Goal: Task Accomplishment & Management: Complete application form

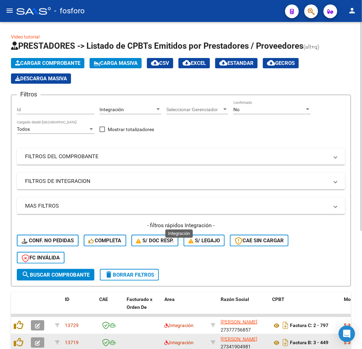
scroll to position [185, 0]
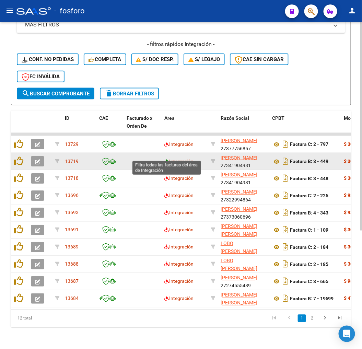
click at [168, 159] on icon at bounding box center [166, 161] width 5 height 5
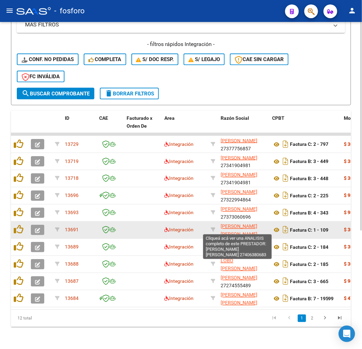
scroll to position [9, 0]
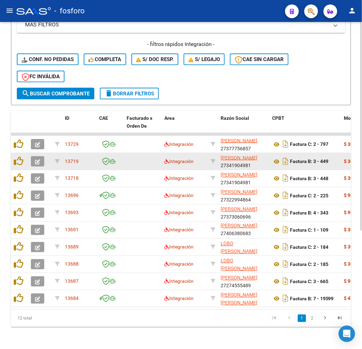
click at [211, 160] on datatable-body-cell at bounding box center [213, 161] width 10 height 17
click at [213, 159] on icon at bounding box center [213, 161] width 5 height 5
type input "27341904981"
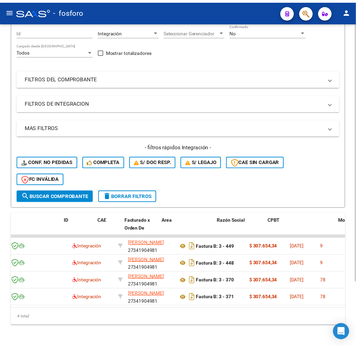
scroll to position [0, 0]
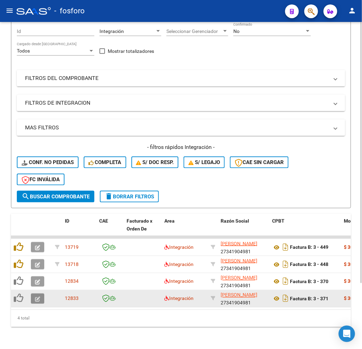
click at [36, 296] on icon "button" at bounding box center [37, 298] width 5 height 5
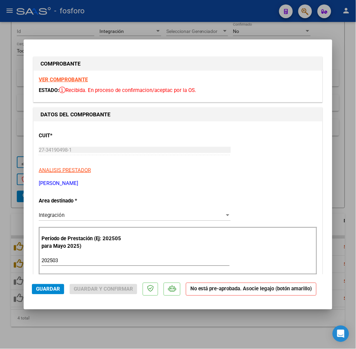
click at [77, 214] on div "Integración" at bounding box center [132, 215] width 186 height 6
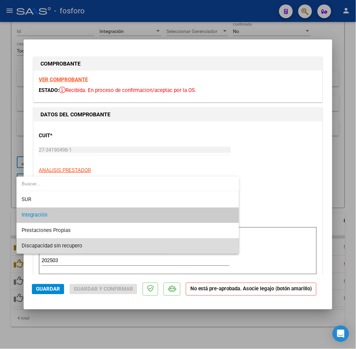
click at [73, 240] on span "Discapacidad sin recupero" at bounding box center [128, 245] width 212 height 15
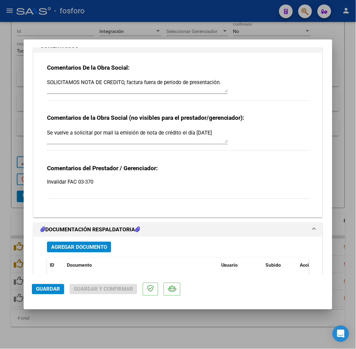
scroll to position [571, 0]
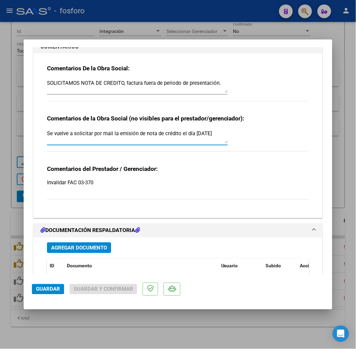
drag, startPoint x: 207, startPoint y: 135, endPoint x: -2, endPoint y: 97, distance: 212.2
click at [0, 97] on html "menu - fosforo person Firma Express Inicio Calendario SSS Instructivos Contacto…" at bounding box center [178, 174] width 356 height 349
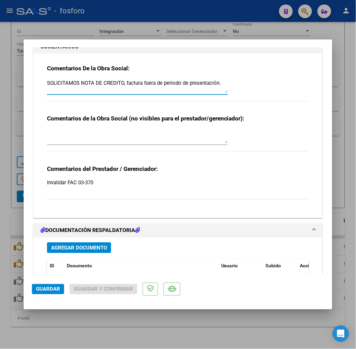
drag, startPoint x: 208, startPoint y: 85, endPoint x: 107, endPoint y: 80, distance: 101.3
click at [107, 80] on textarea "SOLICITAMOS NOTA DE CREDITO, factura fuera de periodo de presentación." at bounding box center [137, 87] width 181 height 14
drag, startPoint x: 62, startPoint y: 81, endPoint x: -2, endPoint y: 50, distance: 71.5
click at [0, 50] on html "menu - fosforo person Firma Express Inicio Calendario SSS Instructivos Contacto…" at bounding box center [178, 174] width 356 height 349
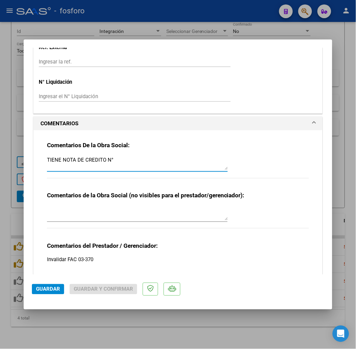
scroll to position [489, 0]
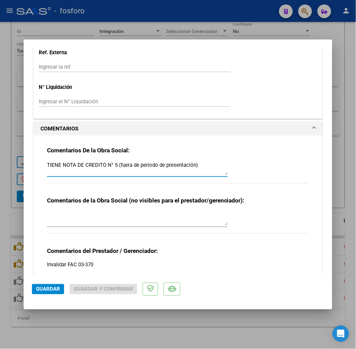
click at [180, 162] on textarea "TIENE NOTA DE CREDITO N° 5 (fuera de periodo de presentación)" at bounding box center [137, 169] width 181 height 14
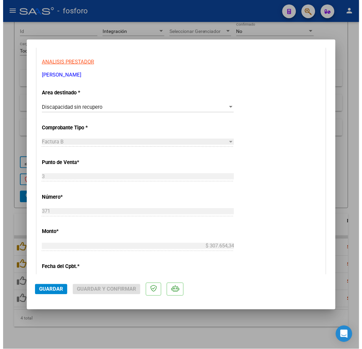
scroll to position [0, 0]
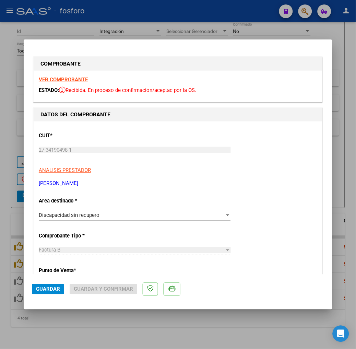
type textarea "TIENE NOTA DE CREDITO N° 5 (fuera de periodo de presentación)"
click at [36, 289] on span "Guardar" at bounding box center [48, 289] width 24 height 6
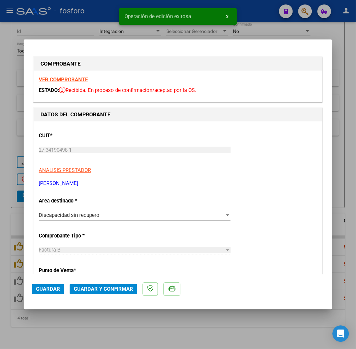
click at [74, 291] on span "Guardar y Confirmar" at bounding box center [103, 289] width 59 height 6
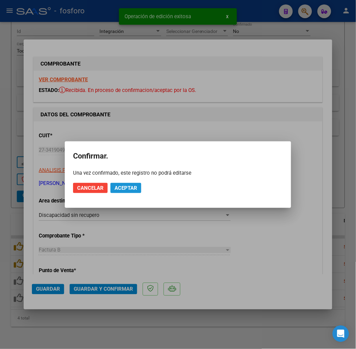
click at [126, 186] on span "Aceptar" at bounding box center [126, 188] width 23 height 6
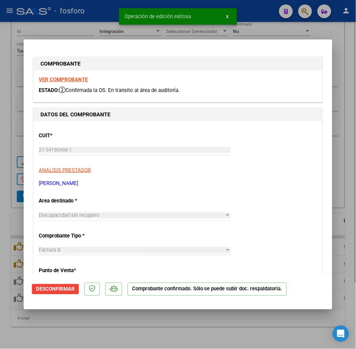
click at [134, 333] on div at bounding box center [178, 174] width 356 height 349
type input "$ 0,00"
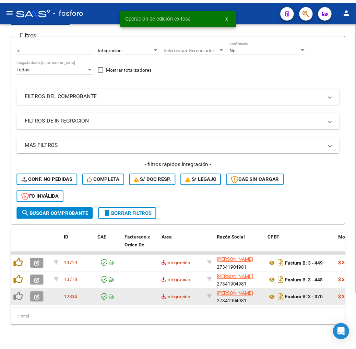
scroll to position [65, 0]
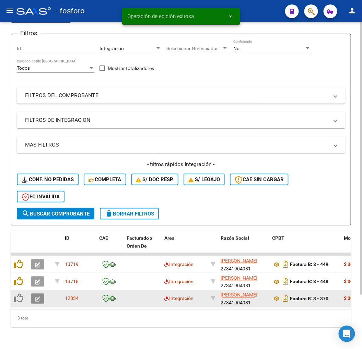
click at [37, 296] on icon "button" at bounding box center [37, 298] width 5 height 5
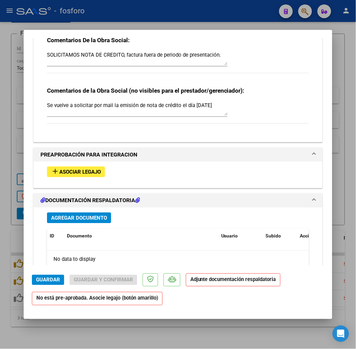
scroll to position [571, 0]
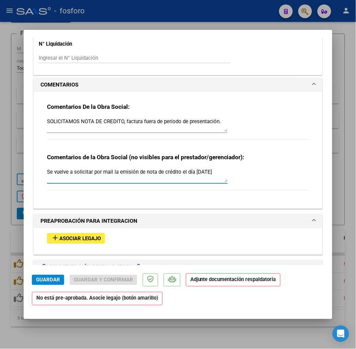
drag, startPoint x: 208, startPoint y: 168, endPoint x: -2, endPoint y: 155, distance: 210.7
click at [0, 155] on html "menu - fosforo person Firma Express Inicio Calendario SSS Instructivos Contacto…" at bounding box center [178, 174] width 356 height 349
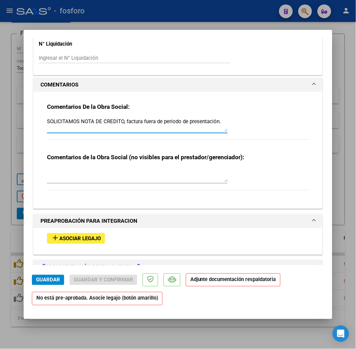
drag, startPoint x: 217, startPoint y: 122, endPoint x: -2, endPoint y: 123, distance: 219.2
click at [0, 123] on html "menu - fosforo person Firma Express Inicio Calendario SSS Instructivos Contacto…" at bounding box center [178, 174] width 356 height 349
paste textarea "TIENE NOTA DE CREDITO N° 5 (fuera de periodo de presentación)"
click at [97, 121] on textarea "TIENE NOTA DE CREDITO N° 5 (fuera de periodo de presentación)" at bounding box center [137, 125] width 181 height 14
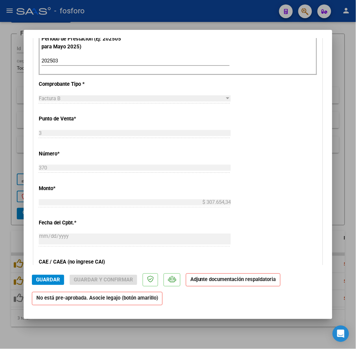
scroll to position [76, 0]
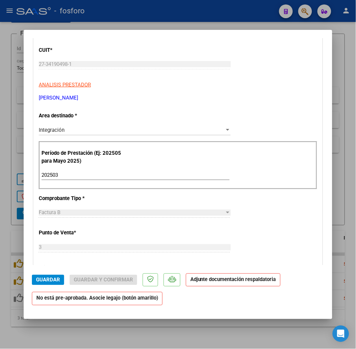
type textarea "TIENE NOTA DE CREDITO N° 4 (fuera de periodo de presentación)"
click at [67, 127] on div "Integración" at bounding box center [132, 130] width 186 height 6
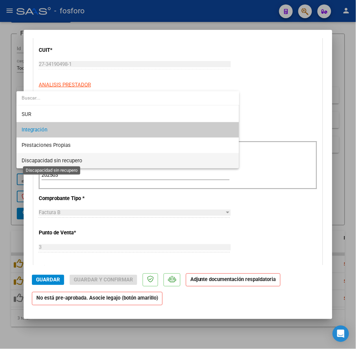
click at [69, 158] on span "Discapacidad sin recupero" at bounding box center [52, 160] width 61 height 6
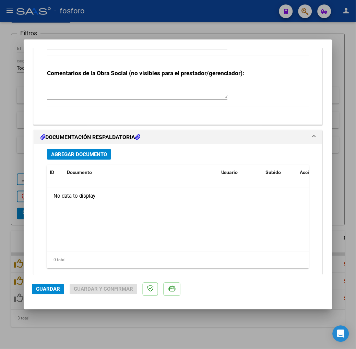
scroll to position [632, 0]
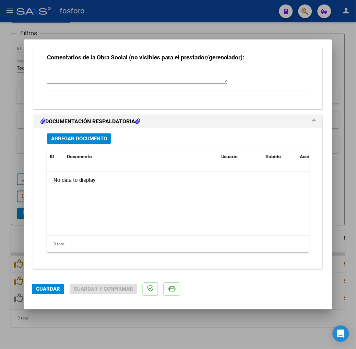
click at [36, 287] on span "Guardar" at bounding box center [48, 289] width 24 height 6
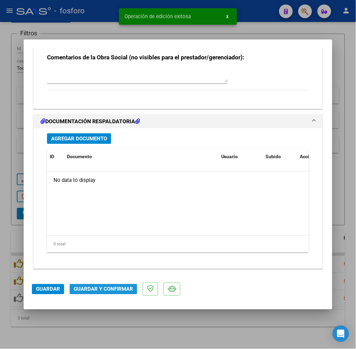
click at [84, 287] on span "Guardar y Confirmar" at bounding box center [103, 289] width 59 height 6
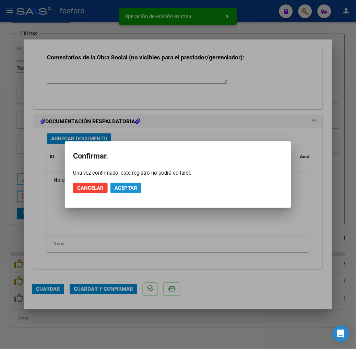
click at [134, 186] on span "Aceptar" at bounding box center [126, 188] width 23 height 6
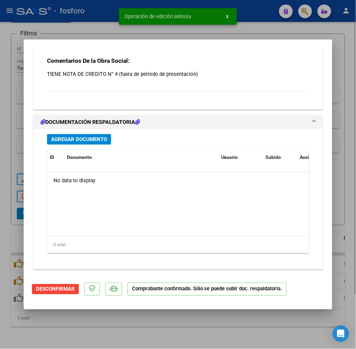
click at [153, 336] on div at bounding box center [178, 174] width 356 height 349
type input "$ 0,00"
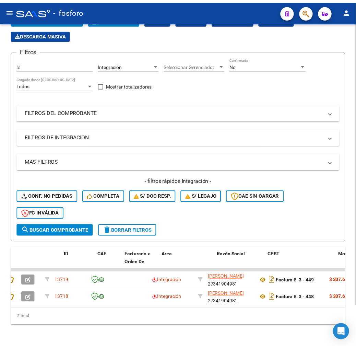
scroll to position [0, 0]
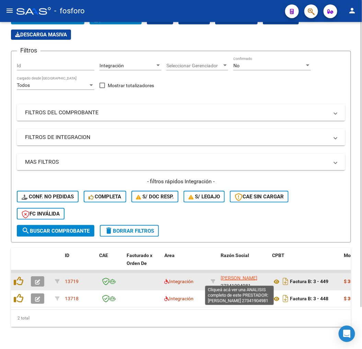
click at [227, 275] on span "[PERSON_NAME]" at bounding box center [239, 277] width 37 height 5
type textarea "27341904981"
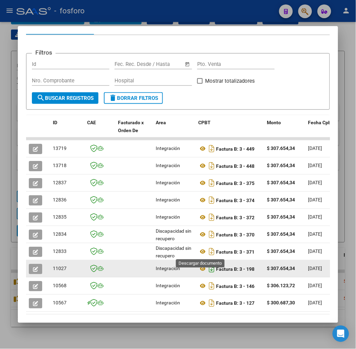
scroll to position [114, 0]
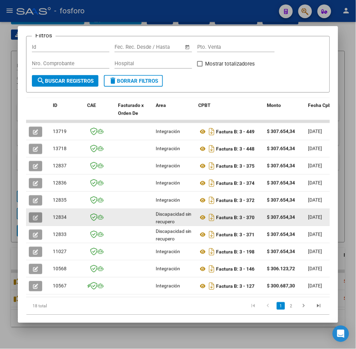
click at [29, 216] on button "button" at bounding box center [35, 217] width 13 height 10
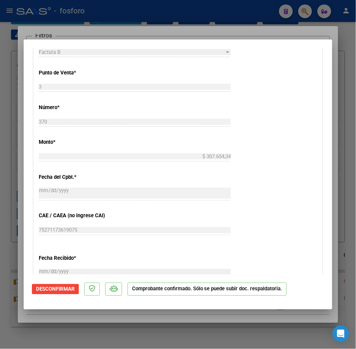
scroll to position [0, 0]
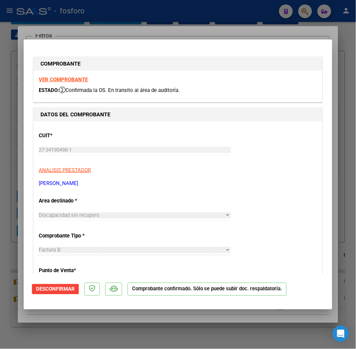
click at [46, 80] on strong "VER COMPROBANTE" at bounding box center [63, 79] width 49 height 6
click at [171, 211] on div "Discapacidad sin recupero Seleccionar Area" at bounding box center [135, 215] width 192 height 10
type input "$ 0,00"
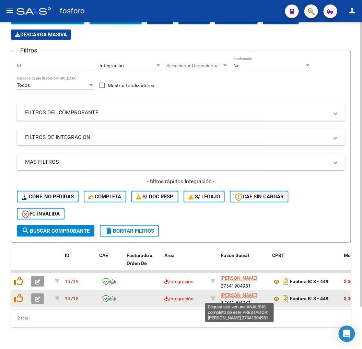
click at [226, 292] on span "[PERSON_NAME]" at bounding box center [239, 294] width 37 height 5
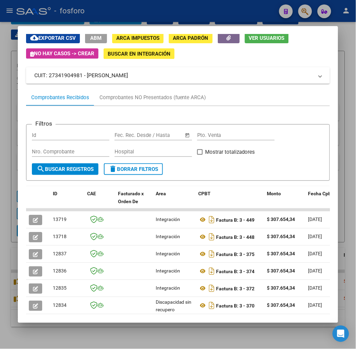
scroll to position [38, 0]
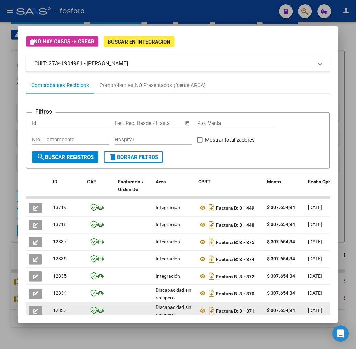
click at [33, 309] on icon "button" at bounding box center [35, 310] width 5 height 5
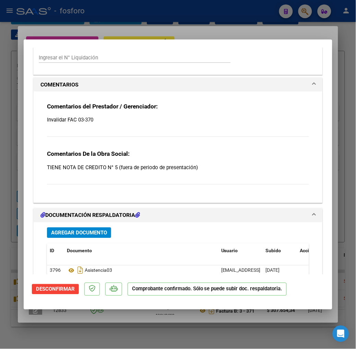
scroll to position [627, 0]
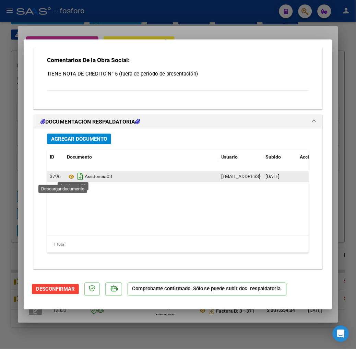
click at [76, 180] on icon "Descargar documento" at bounding box center [80, 176] width 9 height 11
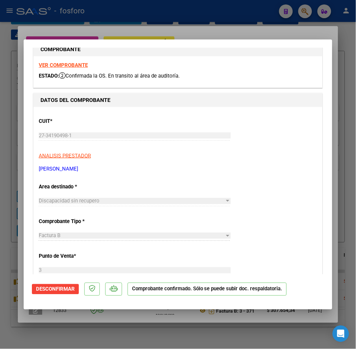
scroll to position [0, 0]
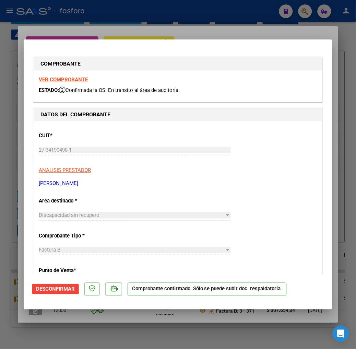
click at [48, 80] on strong "VER COMPROBANTE" at bounding box center [63, 79] width 49 height 6
type input "$ 0,00"
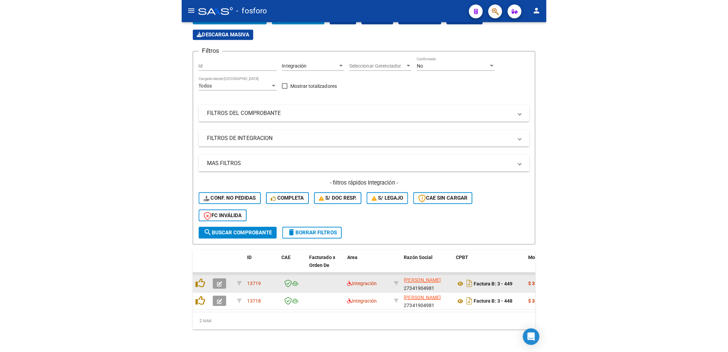
scroll to position [1, 0]
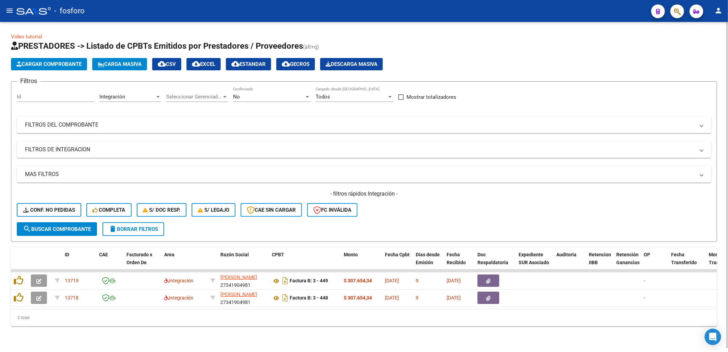
click at [139, 229] on span "delete Borrar Filtros" at bounding box center [133, 229] width 49 height 6
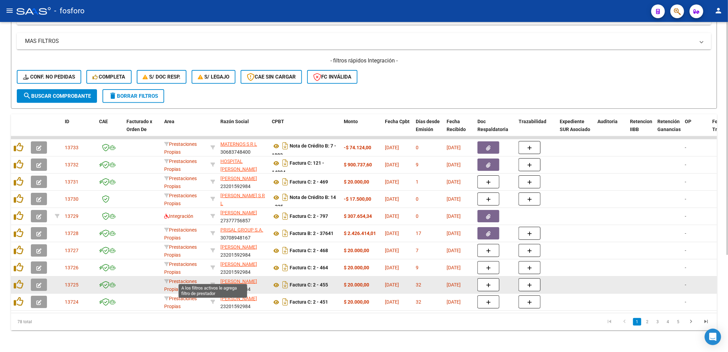
scroll to position [138, 0]
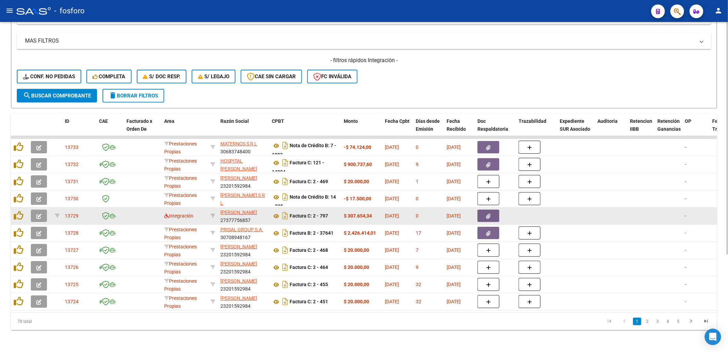
click at [163, 211] on datatable-body-cell "Integración" at bounding box center [185, 216] width 46 height 17
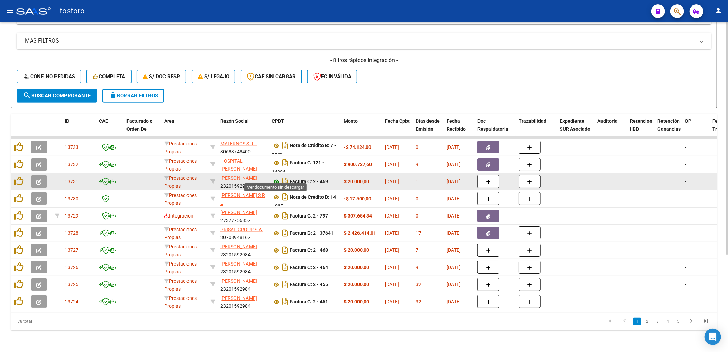
click at [277, 178] on icon at bounding box center [276, 182] width 9 height 8
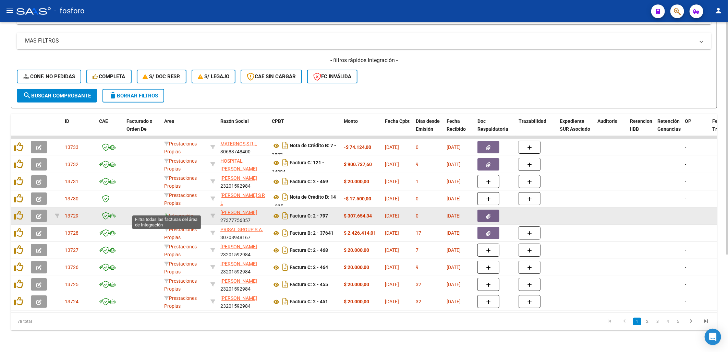
click at [166, 213] on icon at bounding box center [166, 215] width 5 height 5
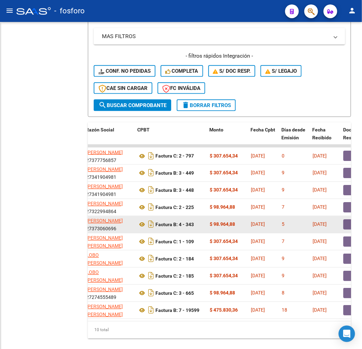
scroll to position [180, 0]
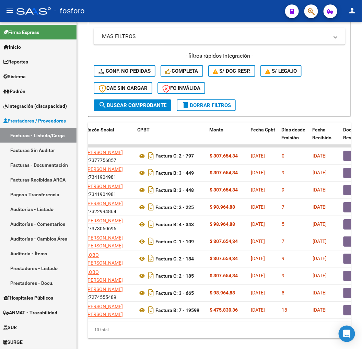
click at [5, 6] on button "menu" at bounding box center [10, 11] width 14 height 14
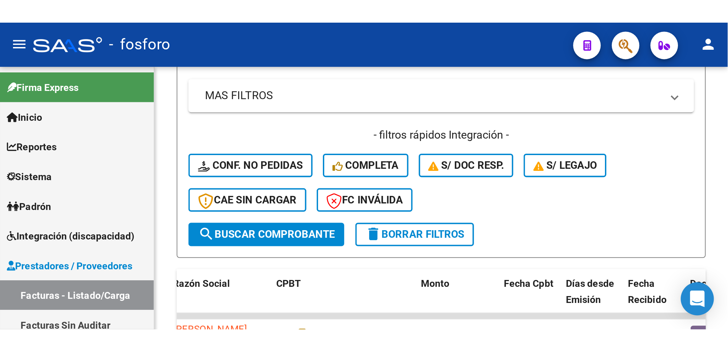
scroll to position [138, 0]
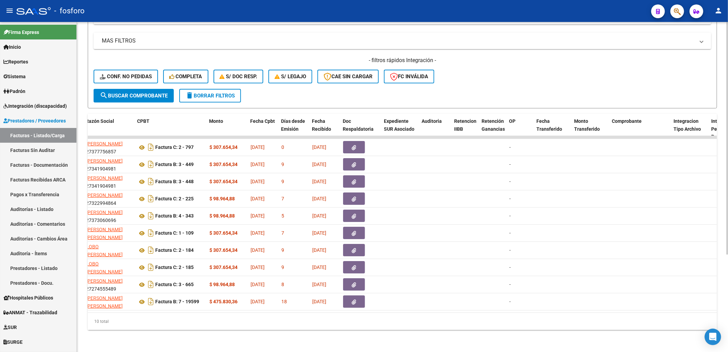
drag, startPoint x: 336, startPoint y: 306, endPoint x: 471, endPoint y: 323, distance: 135.8
click at [362, 323] on div "ID CAE Facturado x Orden De Area Razón Social CPBT Monto Fecha Cpbt Días desde …" at bounding box center [403, 222] width 630 height 216
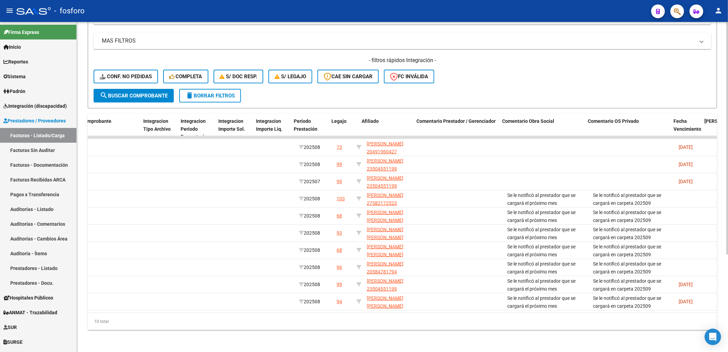
scroll to position [0, 742]
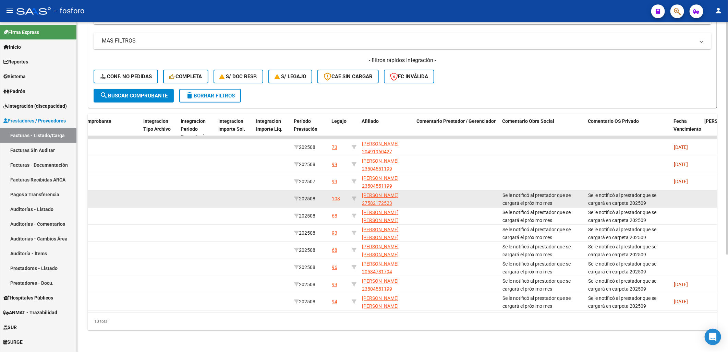
click at [362, 196] on div "Se le notificó al prestador que se cargará el próximo mes" at bounding box center [543, 198] width 80 height 14
click at [362, 196] on span "Se le notificó al prestador que se cargará el próximo mes" at bounding box center [537, 198] width 68 height 13
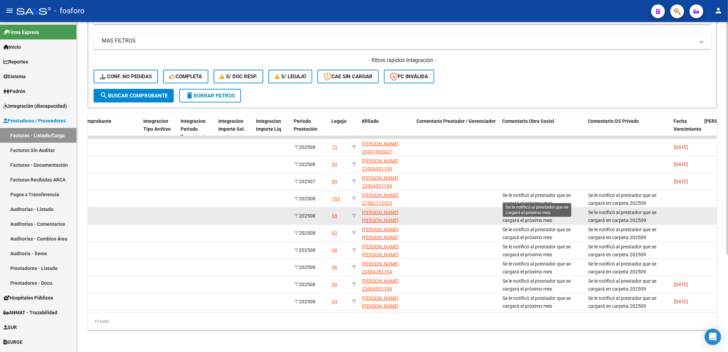
scroll to position [0, 0]
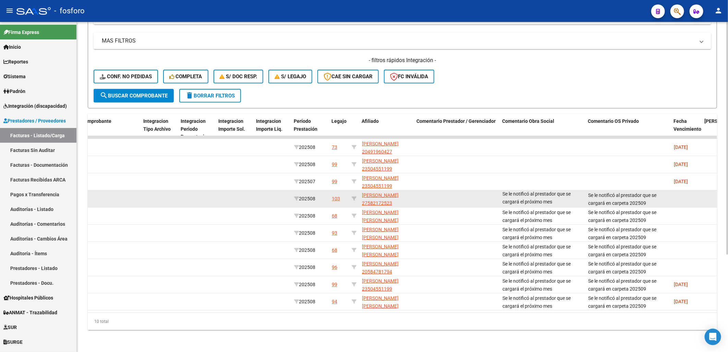
drag, startPoint x: 501, startPoint y: 188, endPoint x: 652, endPoint y: 196, distance: 151.8
click at [362, 196] on div "13696 Integración [PERSON_NAME] 27322994864 Factura C: 2 - 225 $ 98.964,88 [DAT…" at bounding box center [144, 198] width 1597 height 17
drag, startPoint x: 652, startPoint y: 196, endPoint x: 640, endPoint y: 187, distance: 15.0
copy div "Se le notificó al prestador que se cargará el próximo mes Se le notificó al pre…"
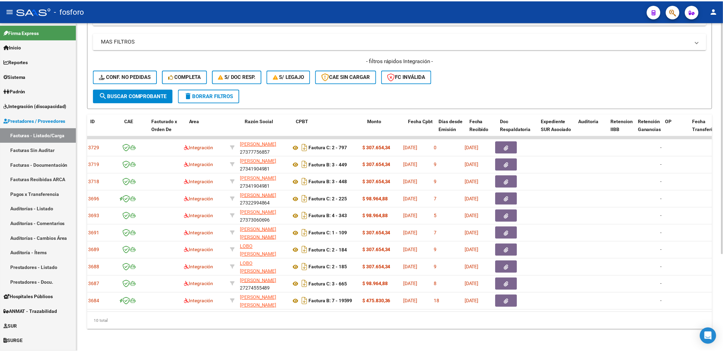
scroll to position [0, 0]
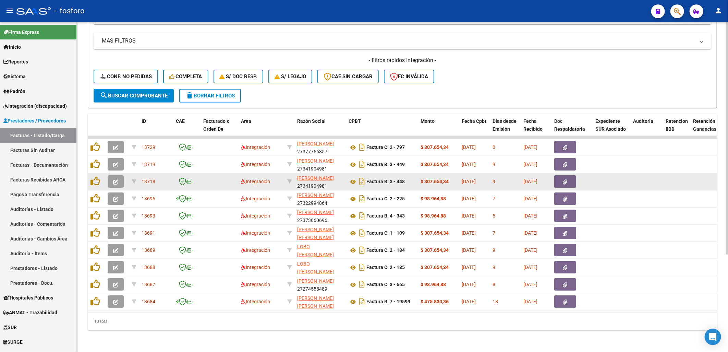
click at [119, 175] on button "button" at bounding box center [116, 181] width 16 height 12
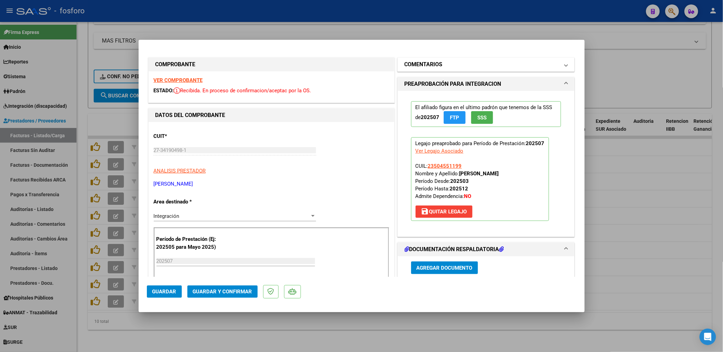
click at [362, 64] on mat-panel-title "COMENTARIOS" at bounding box center [481, 64] width 155 height 8
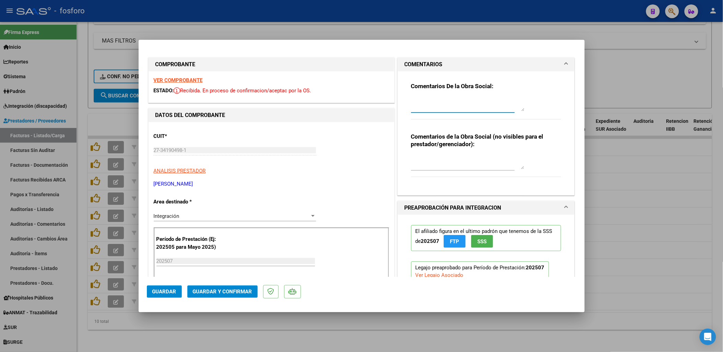
click at [362, 105] on textarea at bounding box center [467, 104] width 113 height 14
paste textarea "Se le notificó al prestador que se cargará el próximo mes Se le notificó al pre…"
click at [362, 107] on textarea "Se le notificó al prestador que se cargará el próximo mes Se le notificó al pre…" at bounding box center [467, 104] width 113 height 14
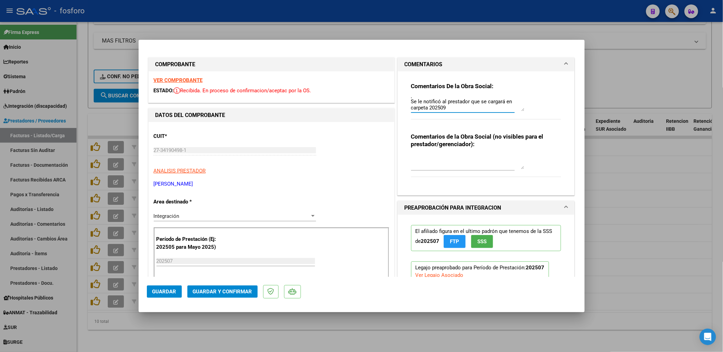
drag, startPoint x: 450, startPoint y: 107, endPoint x: 456, endPoint y: 135, distance: 28.7
click at [362, 135] on div "Comentarios De la Obra Social: Se le notificó al prestador que se cargará el pr…" at bounding box center [486, 130] width 161 height 119
type textarea "Se le notificó al prestador que se cargará el próximo mes"
click at [362, 163] on textarea at bounding box center [467, 162] width 113 height 14
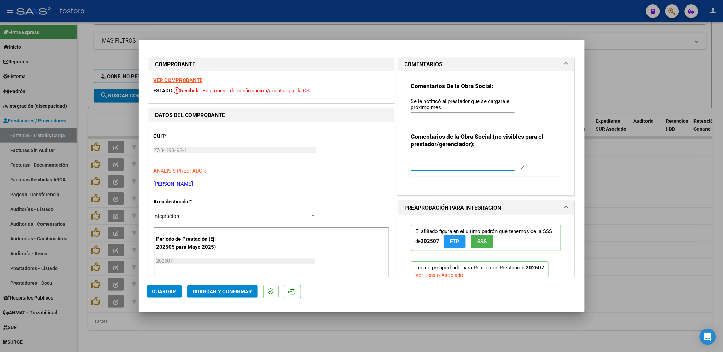
paste textarea "Se le notificó al prestador que se cargará en carpeta 202509"
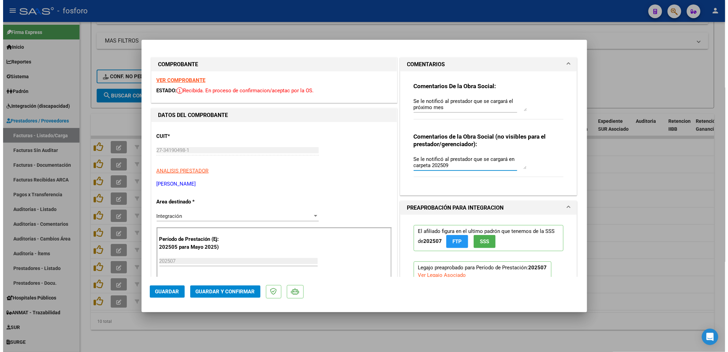
scroll to position [5, 0]
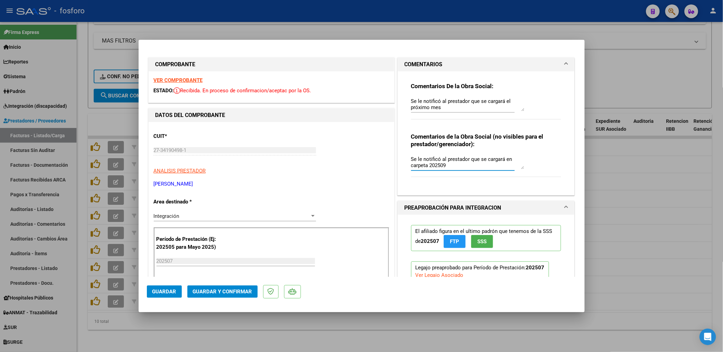
type textarea "Se le notificó al prestador que se cargará en carpeta 202509"
click at [362, 102] on textarea "Se le notificó al prestador que se cargará el próximo mes" at bounding box center [467, 104] width 113 height 14
click at [362, 107] on textarea "Se le notificó al prestador que se cargará el próximo mes" at bounding box center [467, 104] width 113 height 14
type textarea "Se le notificó al prestador que se cargará el próximo mes."
click at [362, 159] on textarea "Se le notificó al prestador que se cargará en carpeta 202509" at bounding box center [467, 162] width 113 height 14
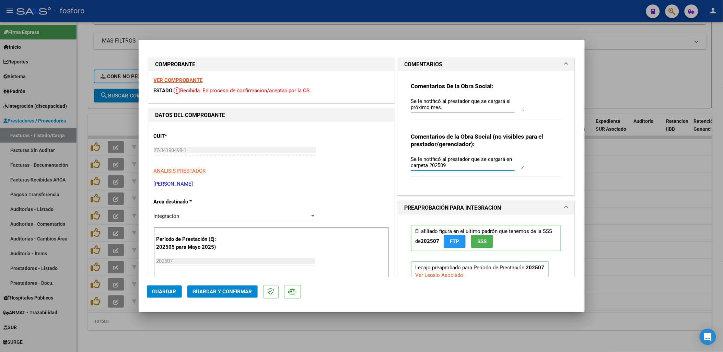
click at [362, 164] on textarea "Se le notificó al prestador que se cargará en carpeta 202509" at bounding box center [467, 162] width 113 height 14
type textarea "Se le notificó al prestador que se cargará en carpeta 202509."
click at [162, 292] on span "Guardar" at bounding box center [164, 291] width 24 height 6
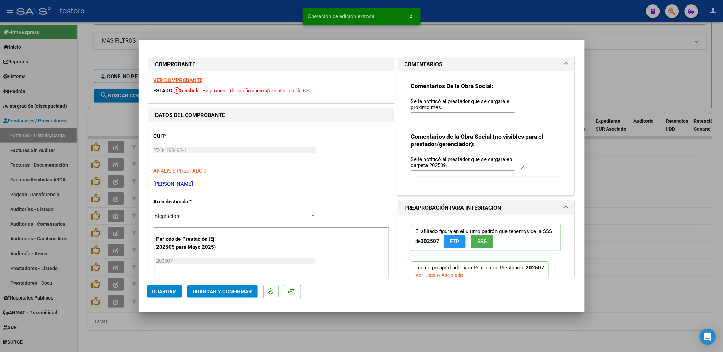
click at [183, 317] on div at bounding box center [361, 176] width 723 height 352
type input "$ 0,00"
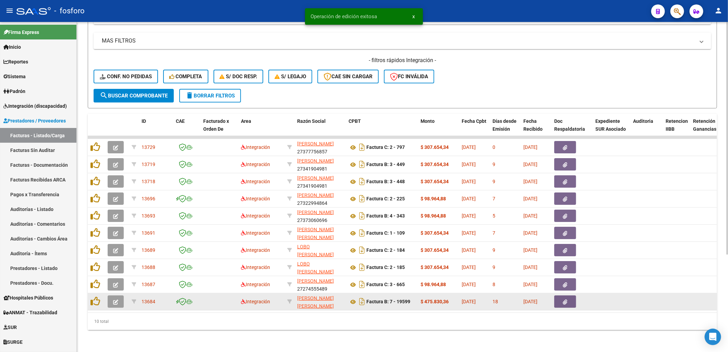
drag, startPoint x: 168, startPoint y: 314, endPoint x: 522, endPoint y: 288, distance: 354.5
click at [362, 288] on div "ID CAE Facturado x Orden De Area Razón Social CPBT Monto Fecha Cpbt Días desde …" at bounding box center [403, 222] width 630 height 216
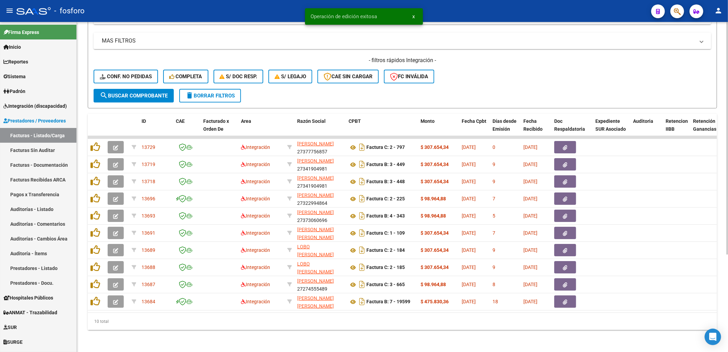
drag, startPoint x: 522, startPoint y: 288, endPoint x: 344, endPoint y: 328, distance: 182.3
click at [345, 330] on div "10 total" at bounding box center [403, 321] width 630 height 17
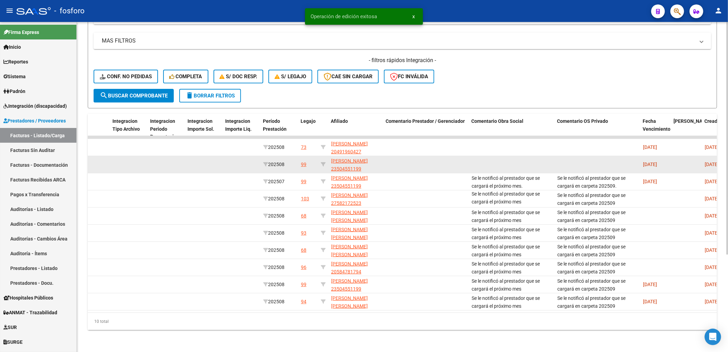
scroll to position [0, 0]
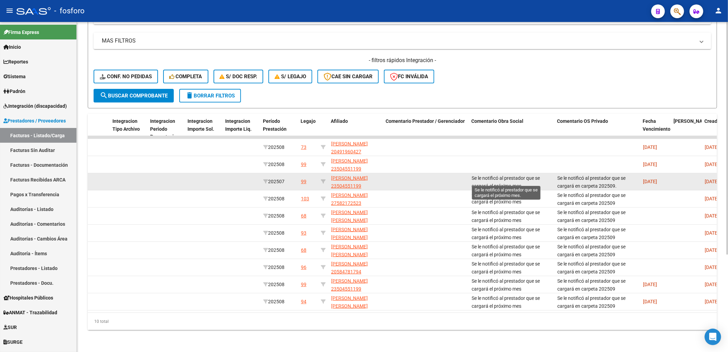
drag, startPoint x: 616, startPoint y: 180, endPoint x: 473, endPoint y: 172, distance: 143.9
click at [362, 173] on div "13718 Integración [PERSON_NAME] 27341904981 Factura B: 3 - 448 $ 307.654,34 [DA…" at bounding box center [113, 181] width 1597 height 17
copy div "Se le notificó al prestador que se cargará el próximo mes. Se le notificó al pr…"
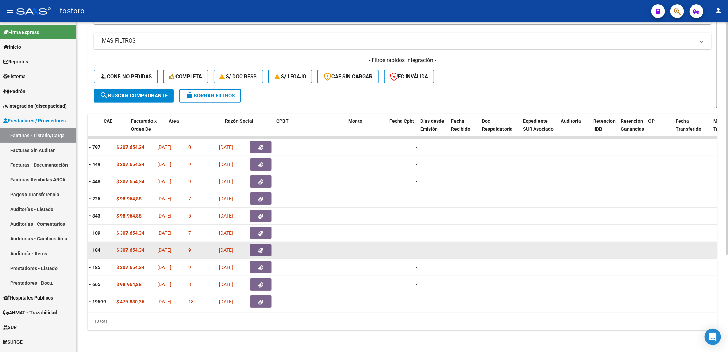
scroll to position [0, 72]
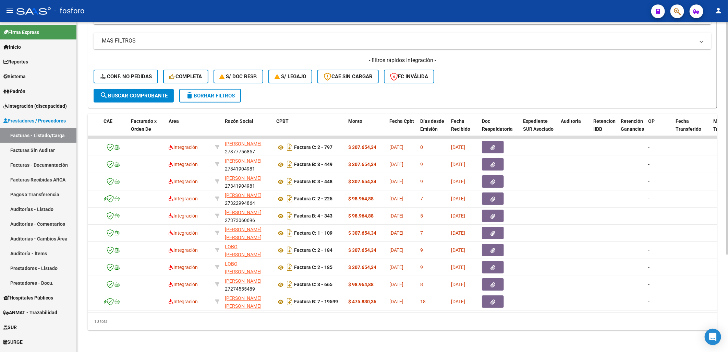
drag, startPoint x: 165, startPoint y: 307, endPoint x: 112, endPoint y: 309, distance: 52.2
click at [112, 309] on datatable-body "13729 Integración [PERSON_NAME] 27377756857 Factura C: 2 - 797 $ 307.654,34 [DA…" at bounding box center [403, 224] width 630 height 177
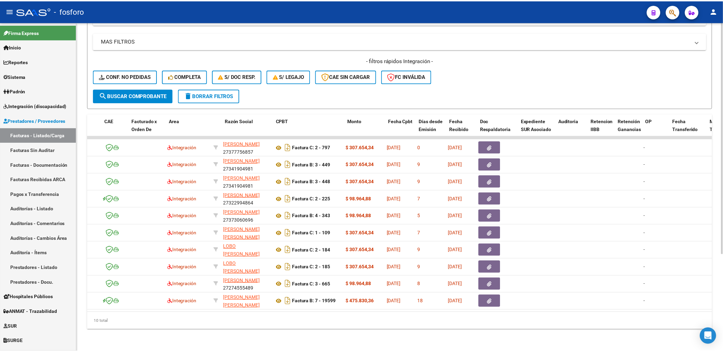
scroll to position [0, 0]
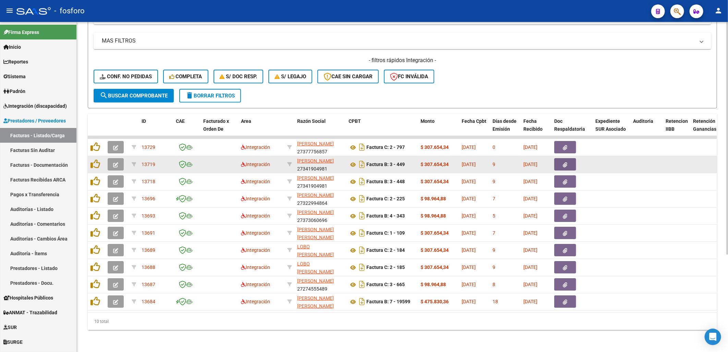
click at [115, 158] on button "button" at bounding box center [116, 164] width 16 height 12
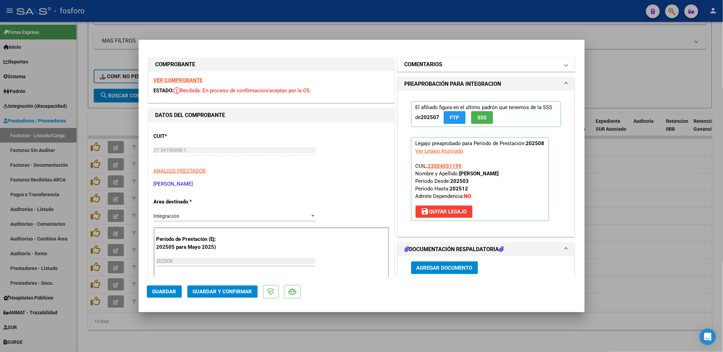
click at [362, 70] on mat-expansion-panel-header "COMENTARIOS" at bounding box center [486, 65] width 177 height 14
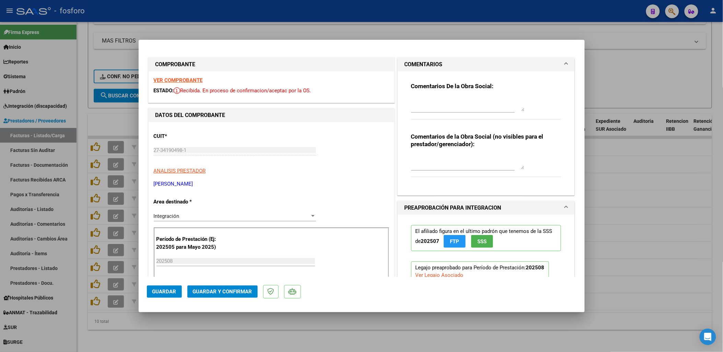
click at [362, 70] on mat-expansion-panel-header "COMENTARIOS" at bounding box center [486, 65] width 177 height 14
click at [362, 67] on mat-panel-title "COMENTARIOS" at bounding box center [481, 64] width 155 height 8
click at [362, 102] on textarea at bounding box center [467, 104] width 113 height 14
click at [362, 89] on h3 "Comentarios De la Obra Social:" at bounding box center [486, 86] width 150 height 8
click at [362, 106] on textarea at bounding box center [467, 104] width 113 height 14
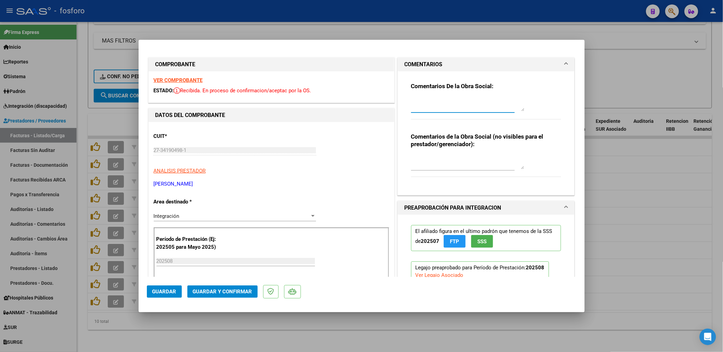
paste textarea "Se le notificó al prestador que se cargará el próximo mes. Se le notificó al pr…"
drag, startPoint x: 454, startPoint y: 107, endPoint x: 469, endPoint y: 150, distance: 45.9
click at [362, 150] on div "Comentarios De la Obra Social: Se le notificó al prestador que se cargará el pr…" at bounding box center [486, 130] width 161 height 119
drag, startPoint x: 450, startPoint y: 107, endPoint x: 454, endPoint y: 143, distance: 35.9
click at [362, 143] on div "Comentarios De la Obra Social: Se le notificó al prestador que se cargará el pr…" at bounding box center [486, 130] width 161 height 119
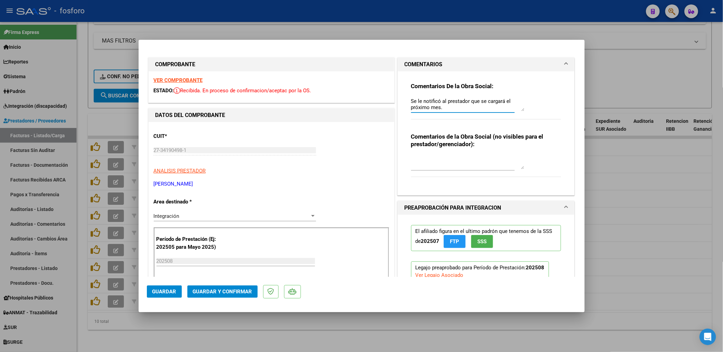
click at [362, 106] on textarea "Se le notificó al prestador que se cargará el próximo mes." at bounding box center [467, 104] width 113 height 14
type textarea "Se le notificó al prestador que se cargará el próximo mes."
click at [362, 160] on textarea at bounding box center [467, 162] width 113 height 14
paste textarea "Se le notificó al prestador que se cargará en carpeta 202509."
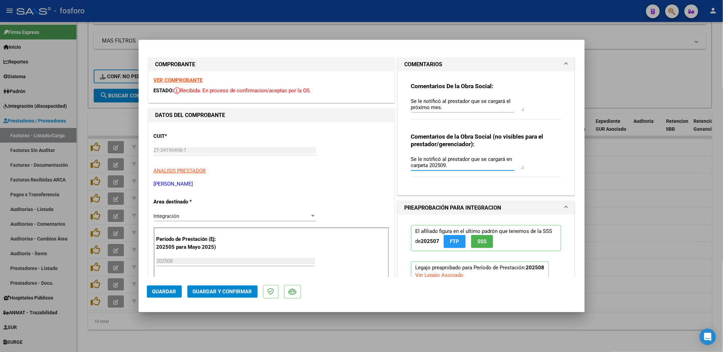
click at [362, 168] on textarea "Se le notificó al prestador que se cargará en carpeta 202509." at bounding box center [467, 162] width 113 height 14
click at [362, 161] on div "Comentarios De la Obra Social: Se le notificó al prestador que se cargará el pr…" at bounding box center [486, 130] width 161 height 119
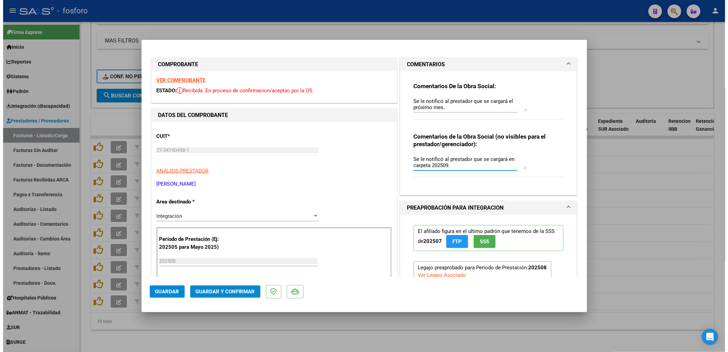
scroll to position [0, 0]
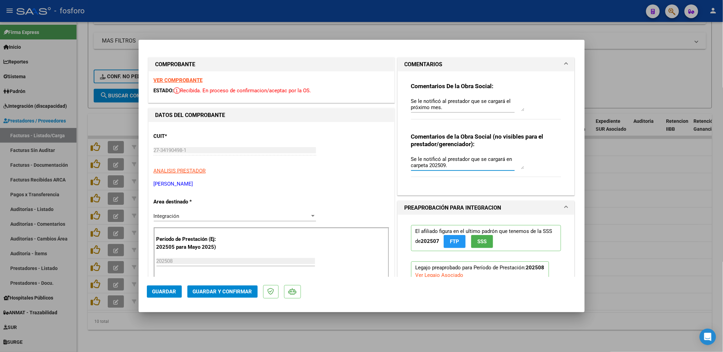
click at [362, 162] on textarea "Se le notificó al prestador que se cargará en carpeta 202509." at bounding box center [467, 162] width 113 height 14
click at [362, 169] on textarea "Se le notificó al prestador que se cargará en carpeta 202509." at bounding box center [467, 162] width 113 height 14
type textarea "Se le notificó al prestador que se cargará en carpeta 202509."
click at [362, 106] on textarea "Se le notificó al prestador que se cargará el próximo mes." at bounding box center [467, 104] width 113 height 14
click at [172, 291] on span "Guardar" at bounding box center [164, 291] width 24 height 6
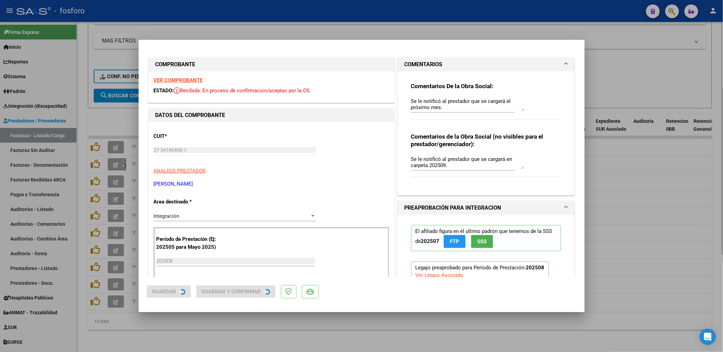
drag, startPoint x: 204, startPoint y: 334, endPoint x: 198, endPoint y: 331, distance: 6.5
click at [203, 334] on div at bounding box center [361, 176] width 723 height 352
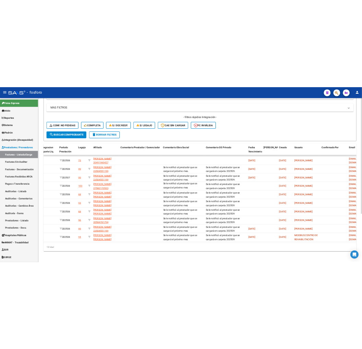
scroll to position [0, 967]
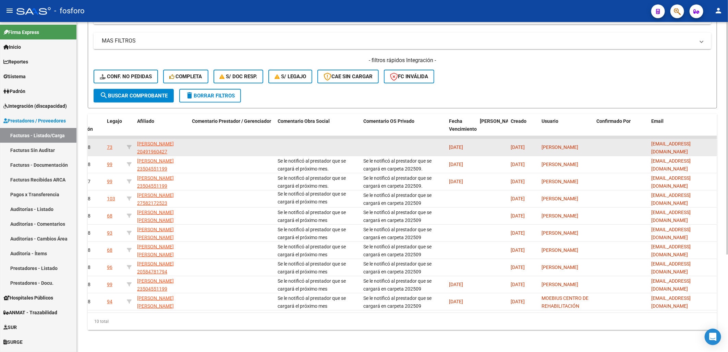
click at [362, 141] on span "[EMAIL_ADDRESS][DOMAIN_NAME]" at bounding box center [671, 147] width 39 height 13
copy span "@"
click at [362, 142] on span "[EMAIL_ADDRESS][DOMAIN_NAME]" at bounding box center [671, 147] width 39 height 13
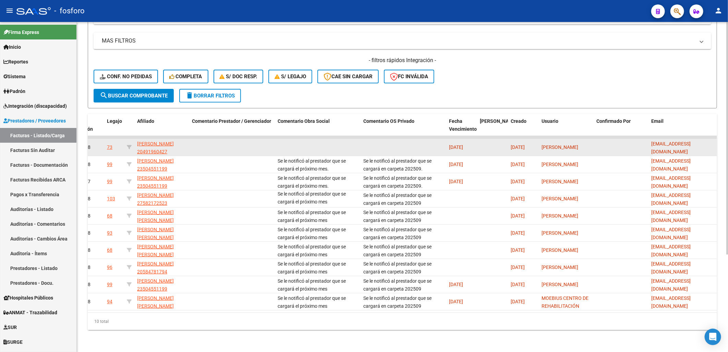
click at [362, 142] on span "[EMAIL_ADDRESS][DOMAIN_NAME]" at bounding box center [671, 147] width 39 height 13
copy span "[EMAIL_ADDRESS][DOMAIN_NAME]"
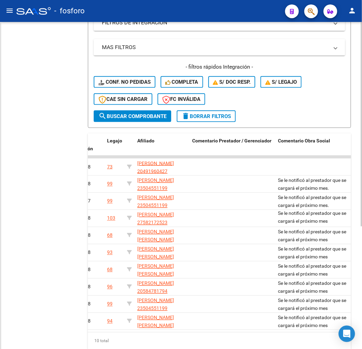
scroll to position [180, 0]
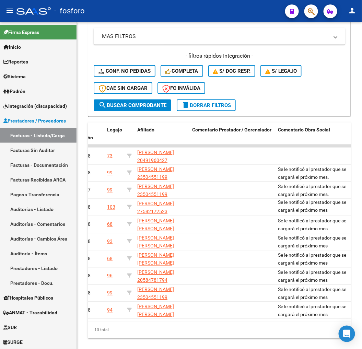
click at [9, 5] on button "menu" at bounding box center [10, 11] width 14 height 14
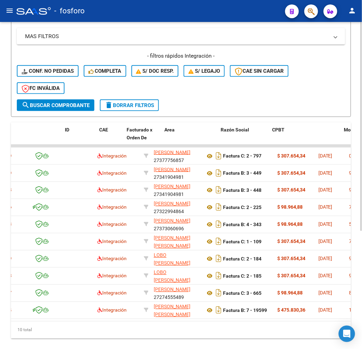
scroll to position [0, 0]
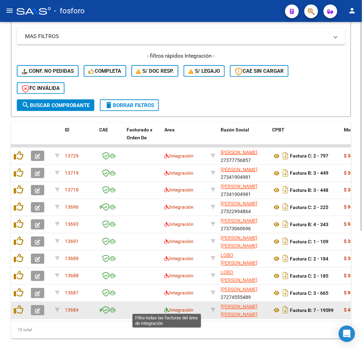
click at [167, 309] on icon at bounding box center [166, 310] width 5 height 5
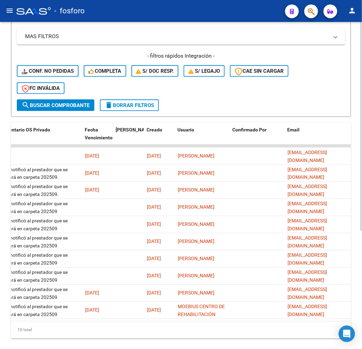
drag, startPoint x: 289, startPoint y: 331, endPoint x: 298, endPoint y: 325, distance: 11.1
click at [289, 331] on div "10 total" at bounding box center [181, 329] width 340 height 17
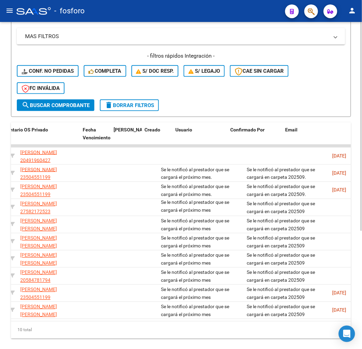
scroll to position [0, 1257]
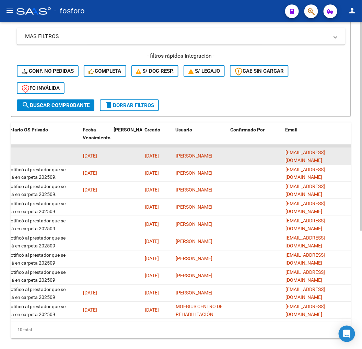
click at [301, 156] on span "[EMAIL_ADDRESS][DOMAIN_NAME]" at bounding box center [304, 156] width 39 height 13
copy span "[EMAIL_ADDRESS][DOMAIN_NAME]"
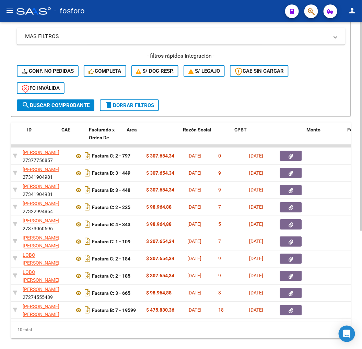
scroll to position [0, 0]
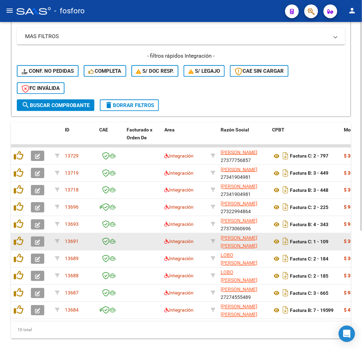
drag, startPoint x: 33, startPoint y: 334, endPoint x: 30, endPoint y: 247, distance: 86.5
click at [34, 334] on div "10 total" at bounding box center [181, 329] width 340 height 17
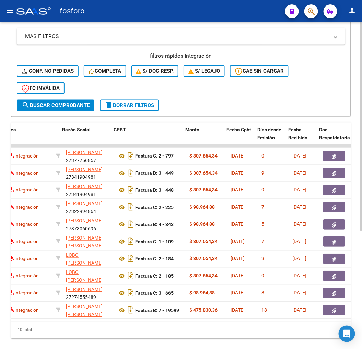
scroll to position [0, 232]
